Goal: Transaction & Acquisition: Purchase product/service

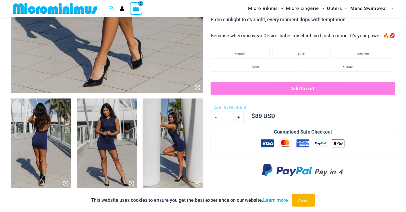
scroll to position [265, 0]
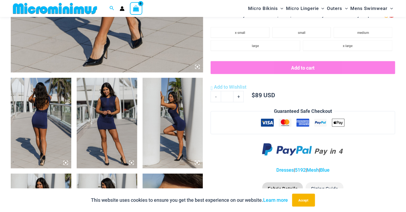
click at [196, 67] on icon at bounding box center [197, 67] width 5 height 5
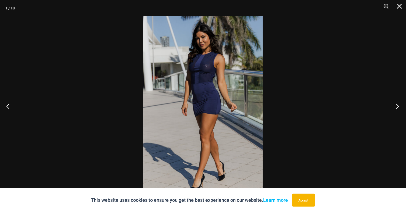
click at [397, 104] on button "Next" at bounding box center [396, 106] width 20 height 27
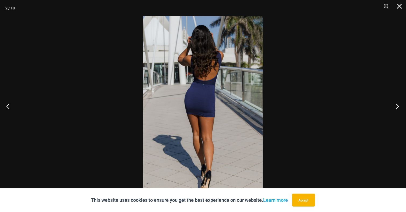
click at [397, 104] on button "Next" at bounding box center [396, 106] width 20 height 27
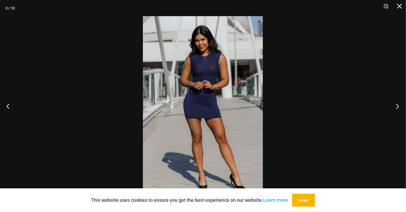
click at [397, 104] on button "Next" at bounding box center [396, 106] width 20 height 27
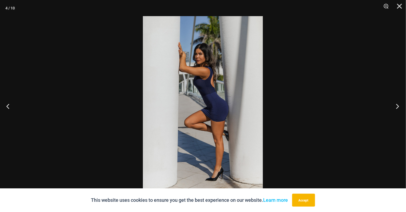
click at [397, 104] on button "Next" at bounding box center [396, 106] width 20 height 27
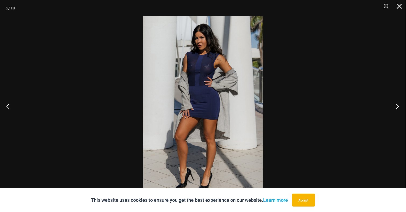
click at [397, 104] on button "Next" at bounding box center [396, 106] width 20 height 27
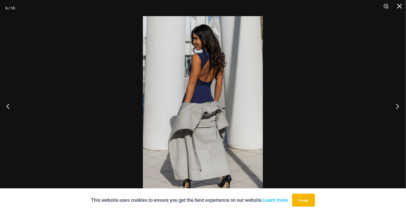
click at [397, 104] on button "Next" at bounding box center [396, 106] width 20 height 27
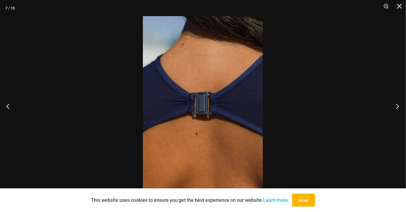
click at [397, 104] on button "Next" at bounding box center [396, 106] width 20 height 27
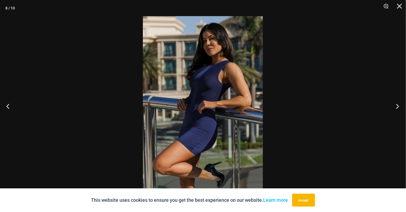
click at [397, 104] on button "Next" at bounding box center [396, 106] width 20 height 27
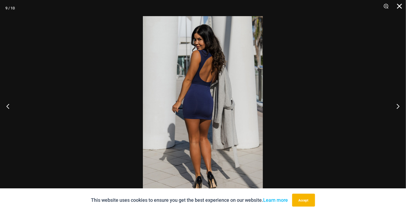
click at [400, 6] on button "Close" at bounding box center [397, 8] width 13 height 16
